Goal: Task Accomplishment & Management: Manage account settings

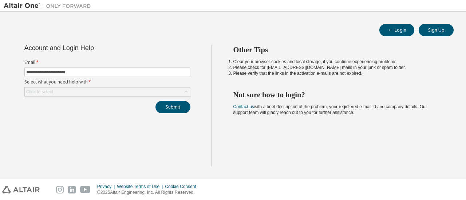
type input "**********"
click at [155, 101] on button "Submit" at bounding box center [172, 107] width 35 height 12
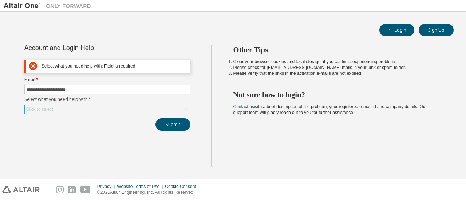
click at [119, 110] on div "Click to select" at bounding box center [107, 109] width 165 height 9
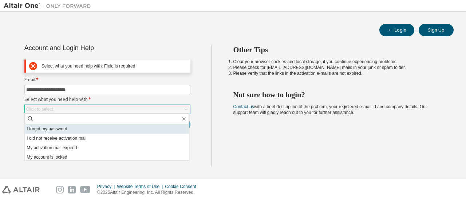
click at [71, 130] on li "I forgot my password" at bounding box center [107, 128] width 164 height 9
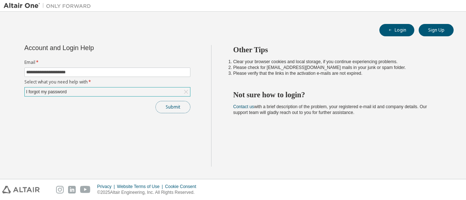
click at [179, 108] on button "Submit" at bounding box center [172, 107] width 35 height 12
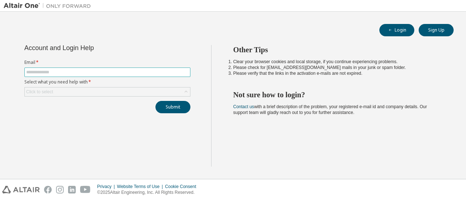
click at [67, 71] on input "text" at bounding box center [107, 72] width 162 height 6
type input "**********"
click at [182, 94] on icon at bounding box center [185, 91] width 7 height 7
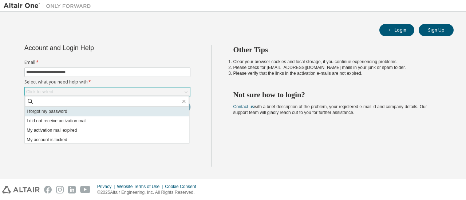
click at [45, 115] on li "I forgot my password" at bounding box center [107, 111] width 164 height 9
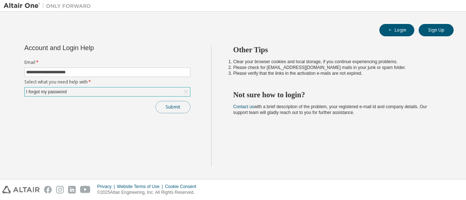
click at [178, 107] on button "Submit" at bounding box center [172, 107] width 35 height 12
click at [186, 108] on button "Submit" at bounding box center [172, 107] width 35 height 12
drag, startPoint x: 411, startPoint y: 1, endPoint x: 227, endPoint y: 135, distance: 227.3
click at [262, 157] on div "Other Tips Clear your browser cookies and local storage, if you continue experi…" at bounding box center [336, 106] width 251 height 122
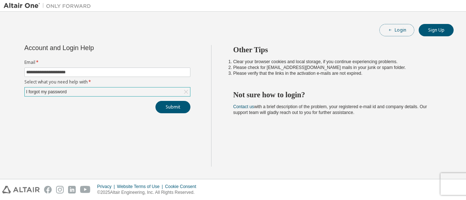
click at [386, 32] on button "Login" at bounding box center [396, 30] width 35 height 12
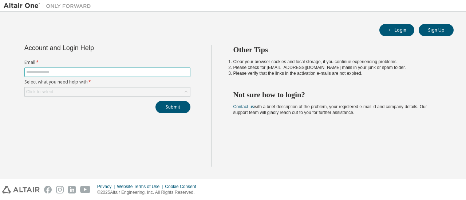
click at [72, 70] on input "text" at bounding box center [107, 72] width 162 height 6
type input "**********"
drag, startPoint x: 104, startPoint y: 90, endPoint x: 100, endPoint y: 94, distance: 5.5
click at [103, 90] on div "Click to select" at bounding box center [107, 92] width 165 height 9
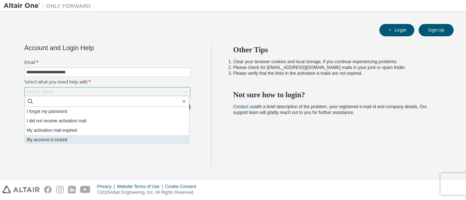
scroll to position [20, 0]
click at [72, 137] on li "I don't know but can't login" at bounding box center [107, 138] width 164 height 9
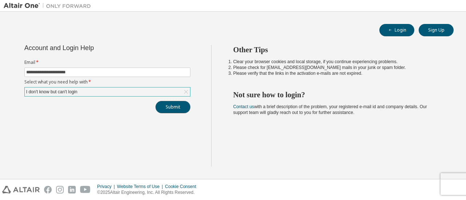
click at [171, 106] on button "Submit" at bounding box center [172, 107] width 35 height 12
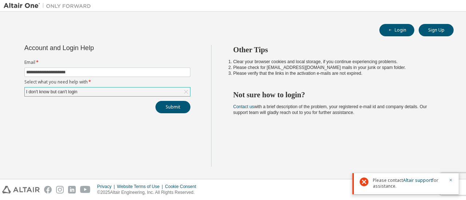
click at [148, 89] on div "I don't know but can't login" at bounding box center [107, 92] width 165 height 9
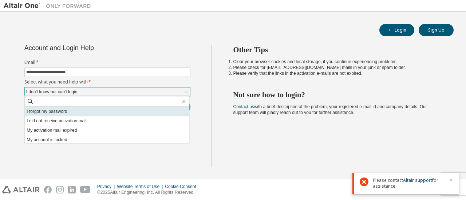
click at [78, 112] on li "I forgot my password" at bounding box center [107, 111] width 164 height 9
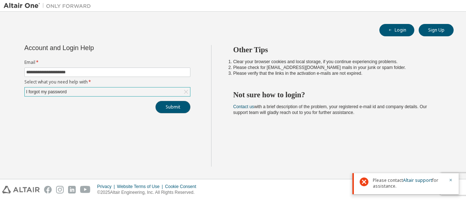
click at [159, 105] on button "Submit" at bounding box center [172, 107] width 35 height 12
click at [449, 178] on icon "button" at bounding box center [450, 180] width 4 height 4
